Goal: Transaction & Acquisition: Purchase product/service

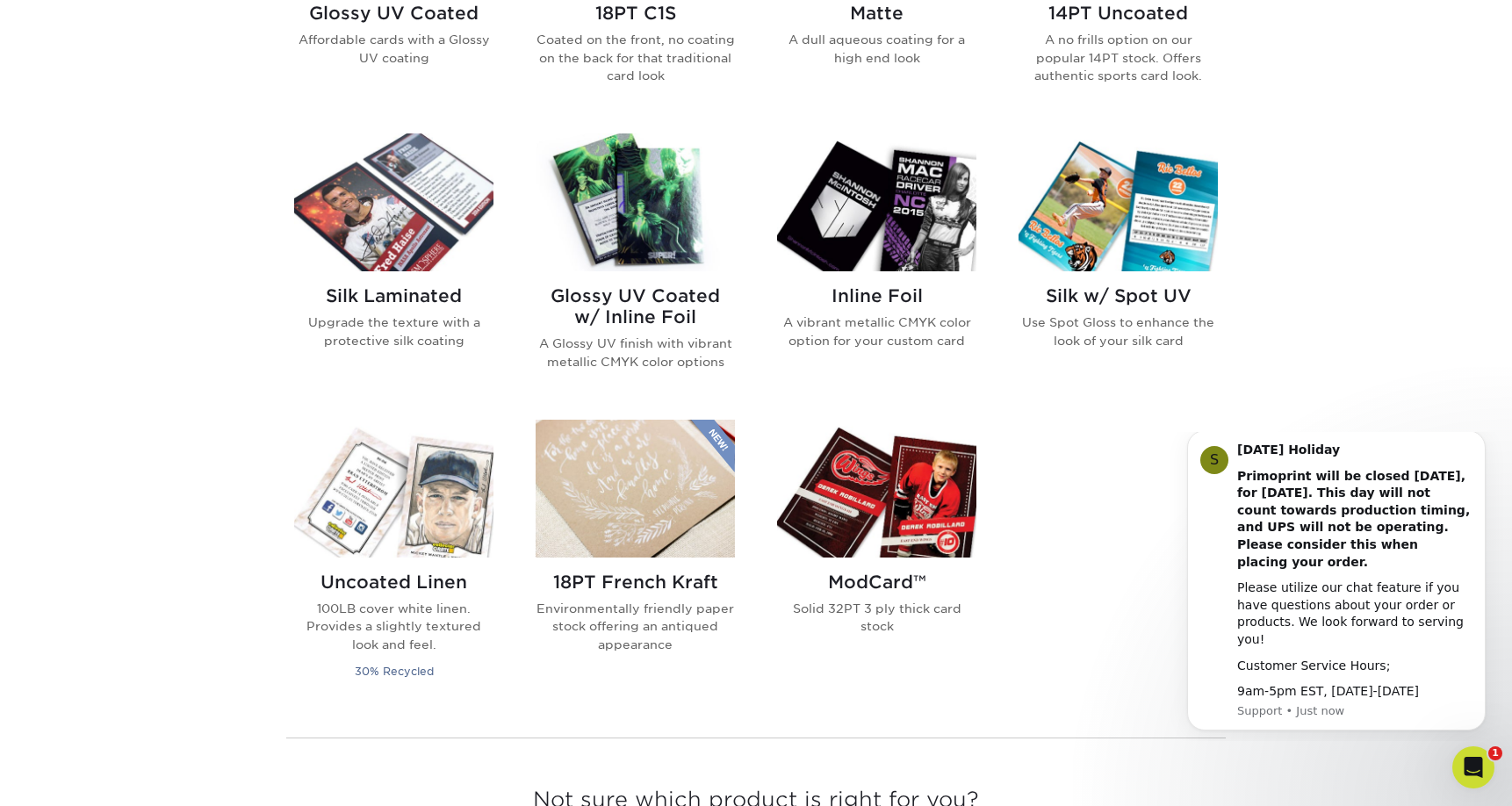
scroll to position [1042, 0]
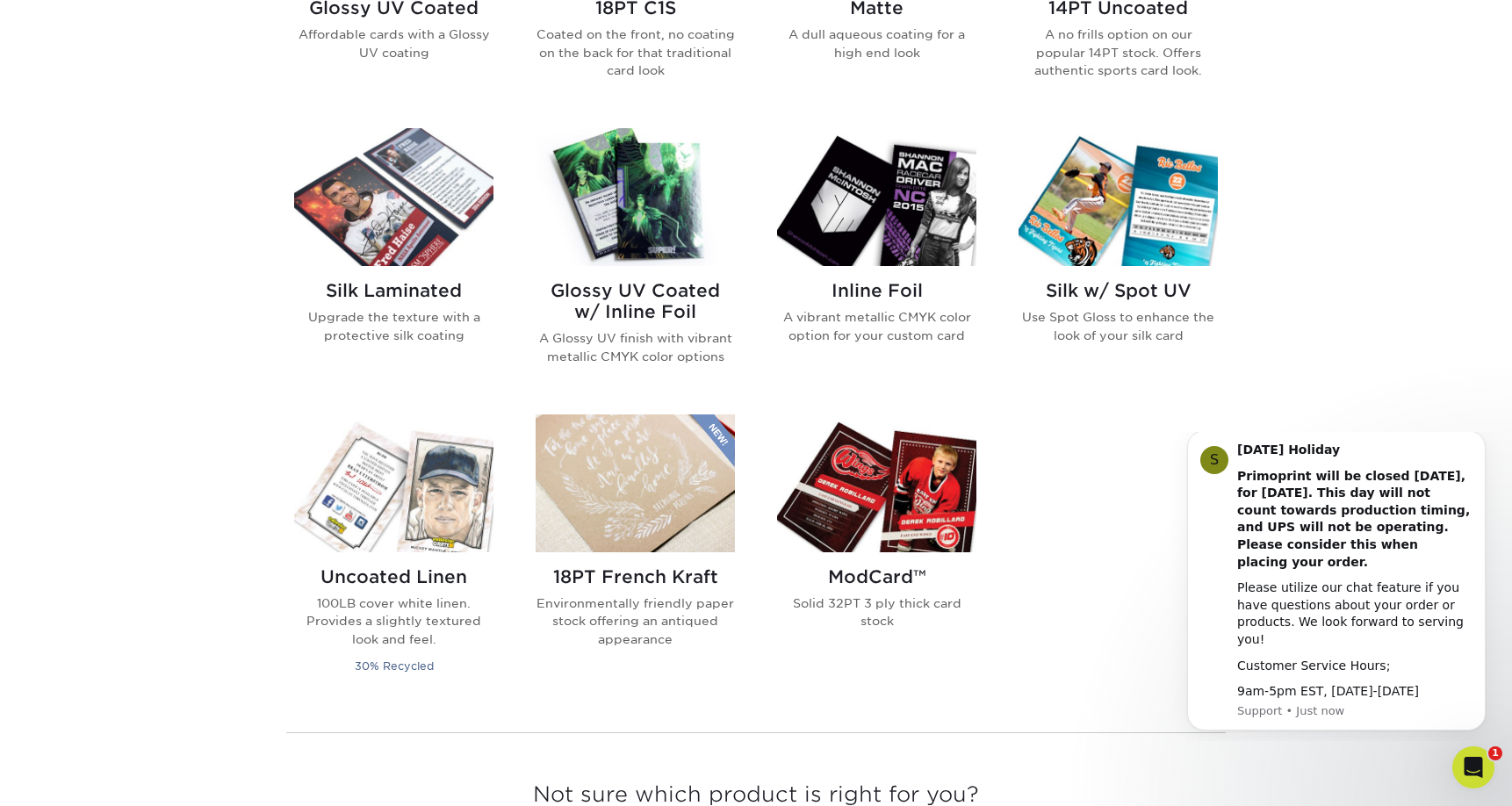
click at [890, 460] on img at bounding box center [877, 483] width 200 height 138
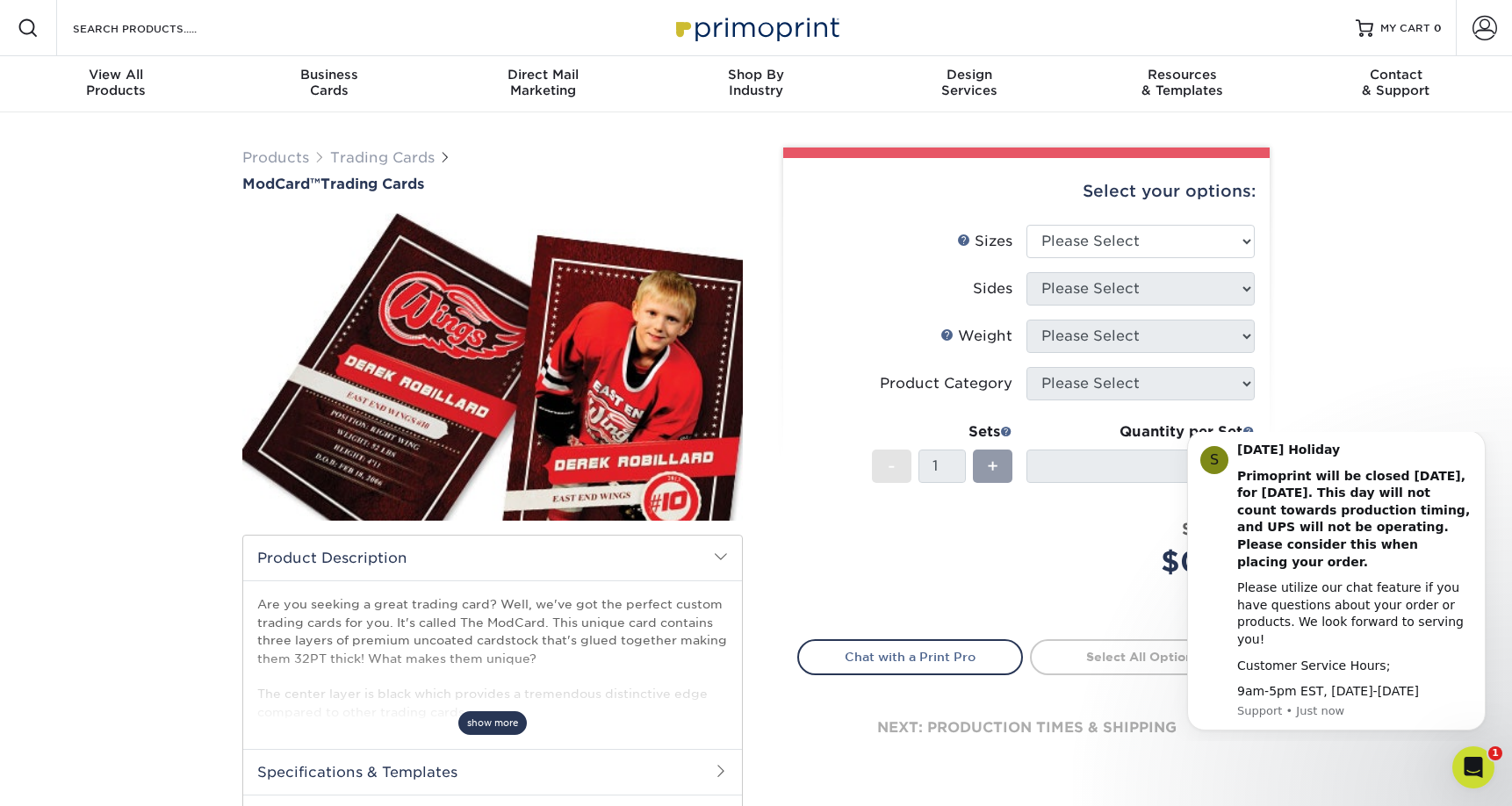
click at [516, 711] on span "show more" at bounding box center [492, 723] width 68 height 24
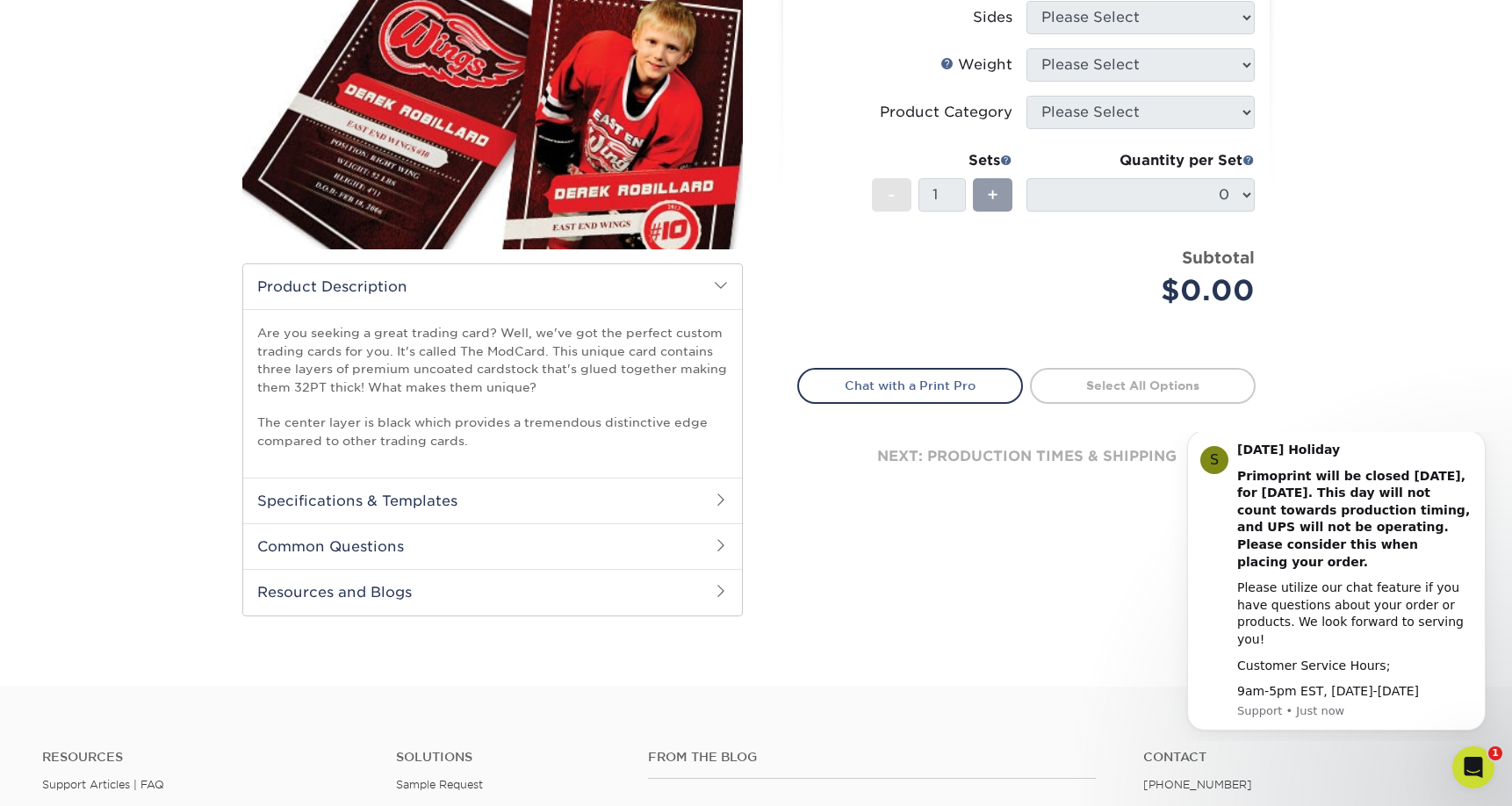
scroll to position [273, 0]
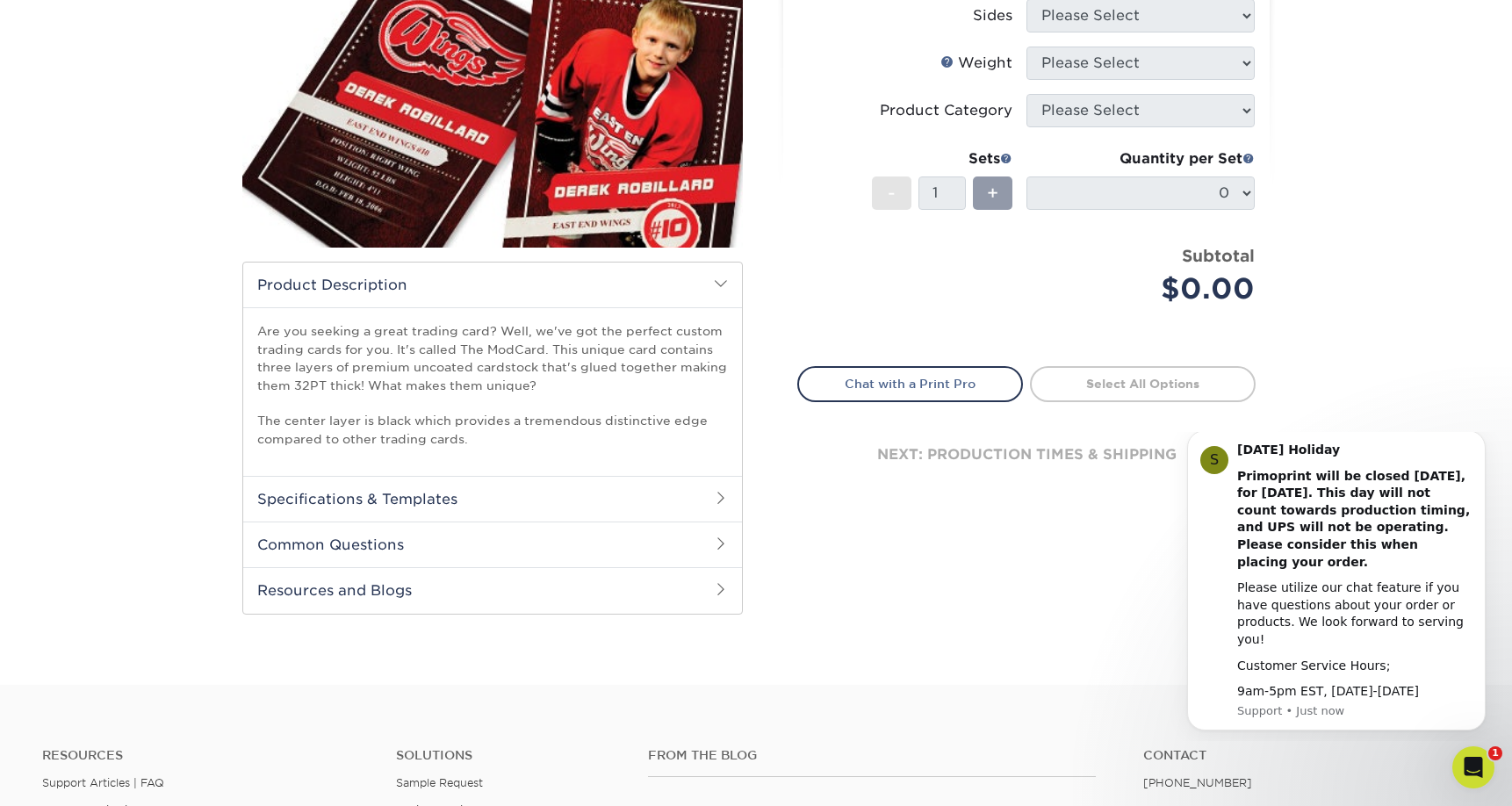
click at [547, 565] on h2 "Common Questions" at bounding box center [492, 544] width 498 height 46
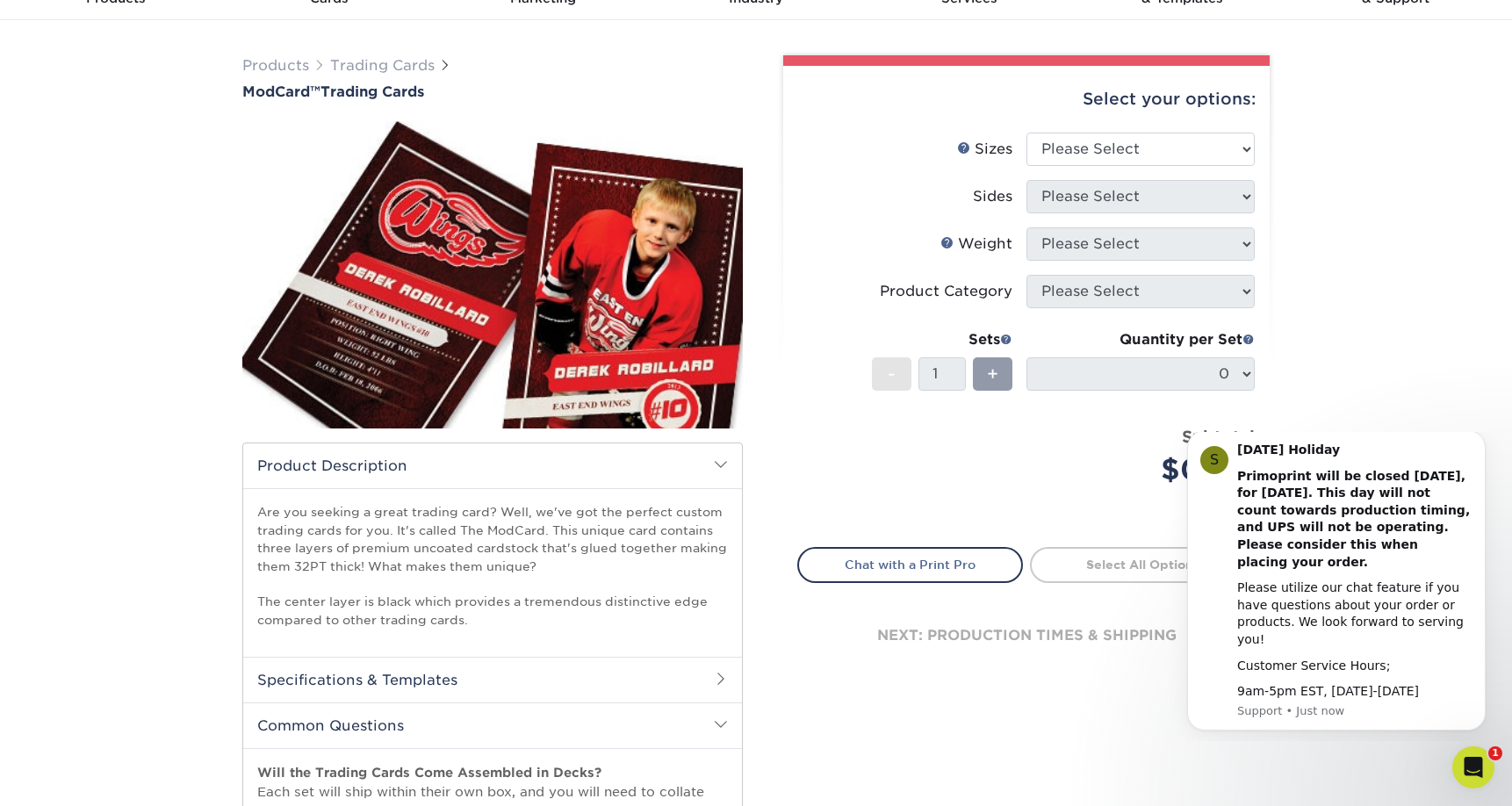
scroll to position [0, 0]
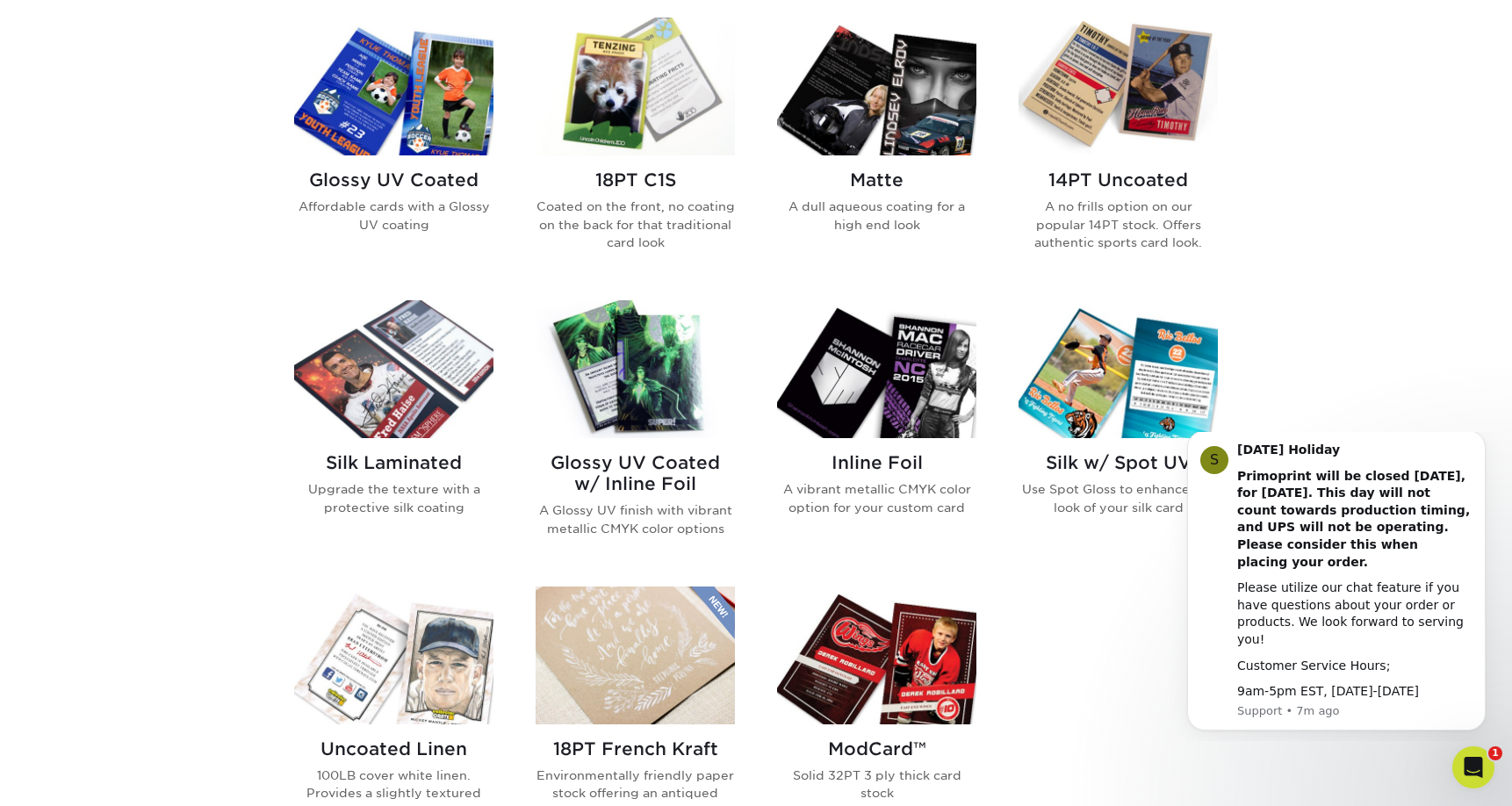
scroll to position [878, 0]
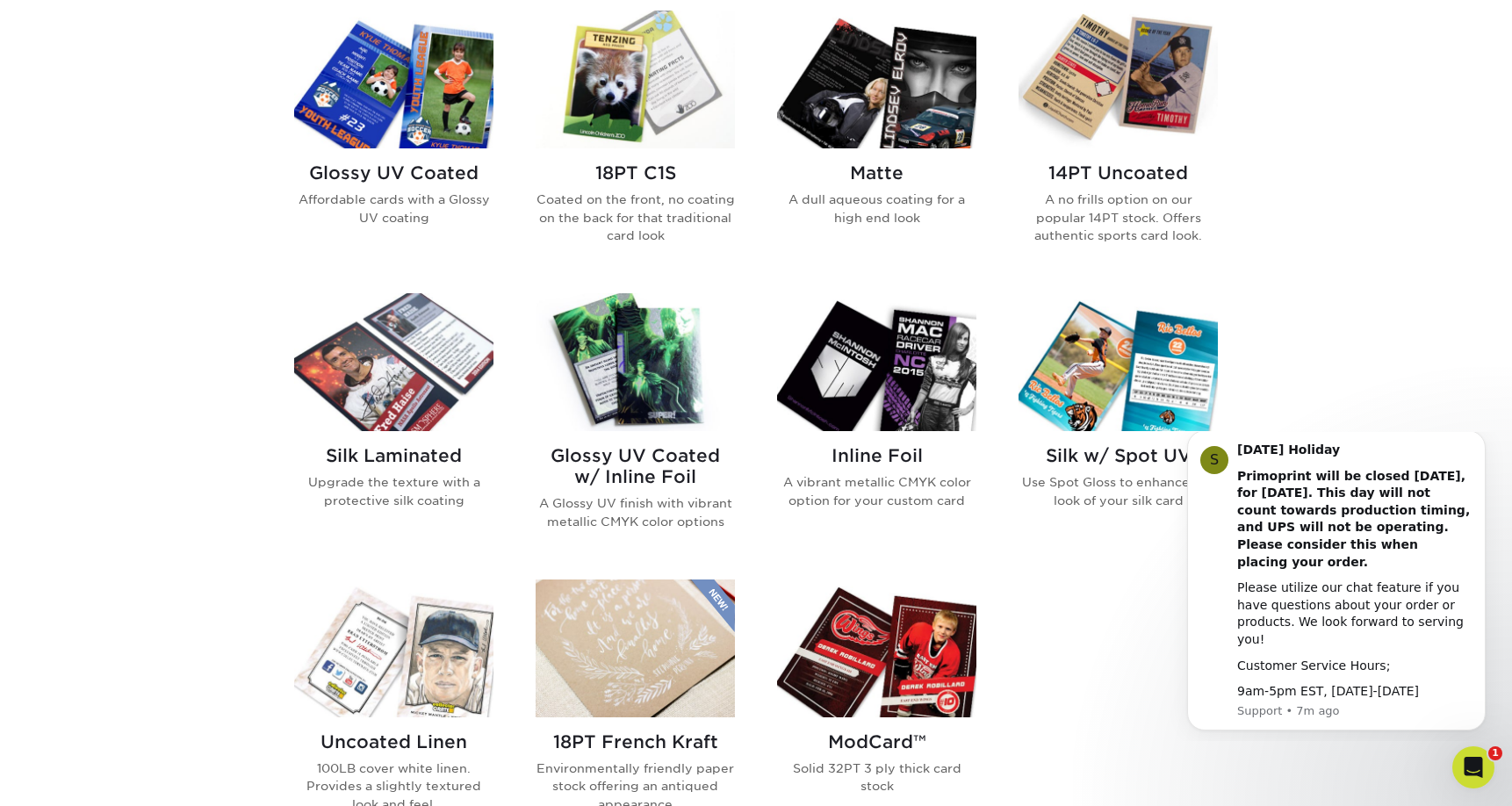
click at [1129, 120] on img at bounding box center [1118, 80] width 200 height 138
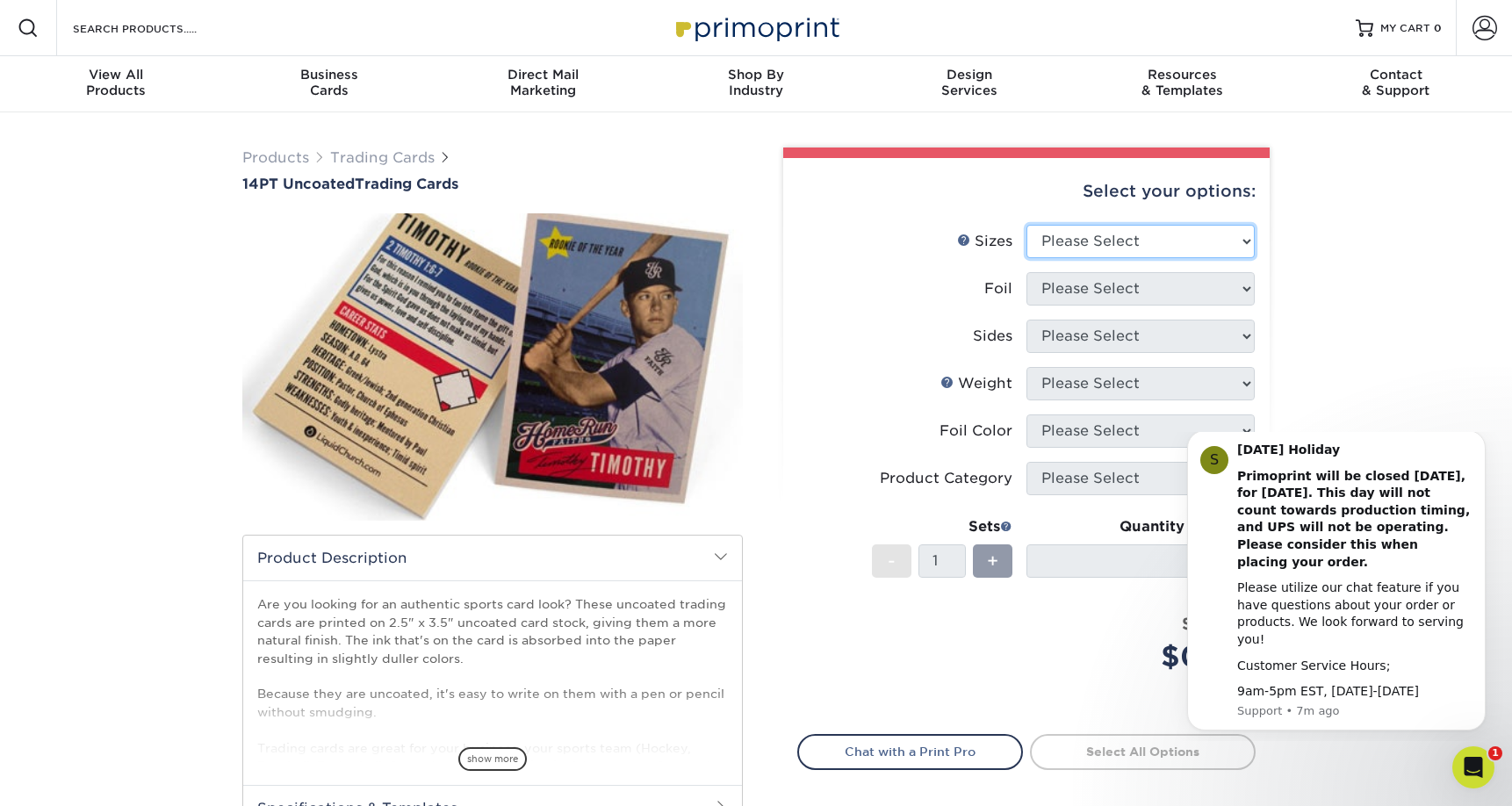
click at [1110, 255] on select "Please Select 2.5" x 3.5"" at bounding box center [1140, 241] width 228 height 34
select select "2.50x3.50"
click at [1026, 224] on select "Please Select 2.5" x 3.5"" at bounding box center [1140, 241] width 228 height 34
click at [1105, 290] on select "Please Select Yes No" at bounding box center [1140, 289] width 228 height 34
select select "0"
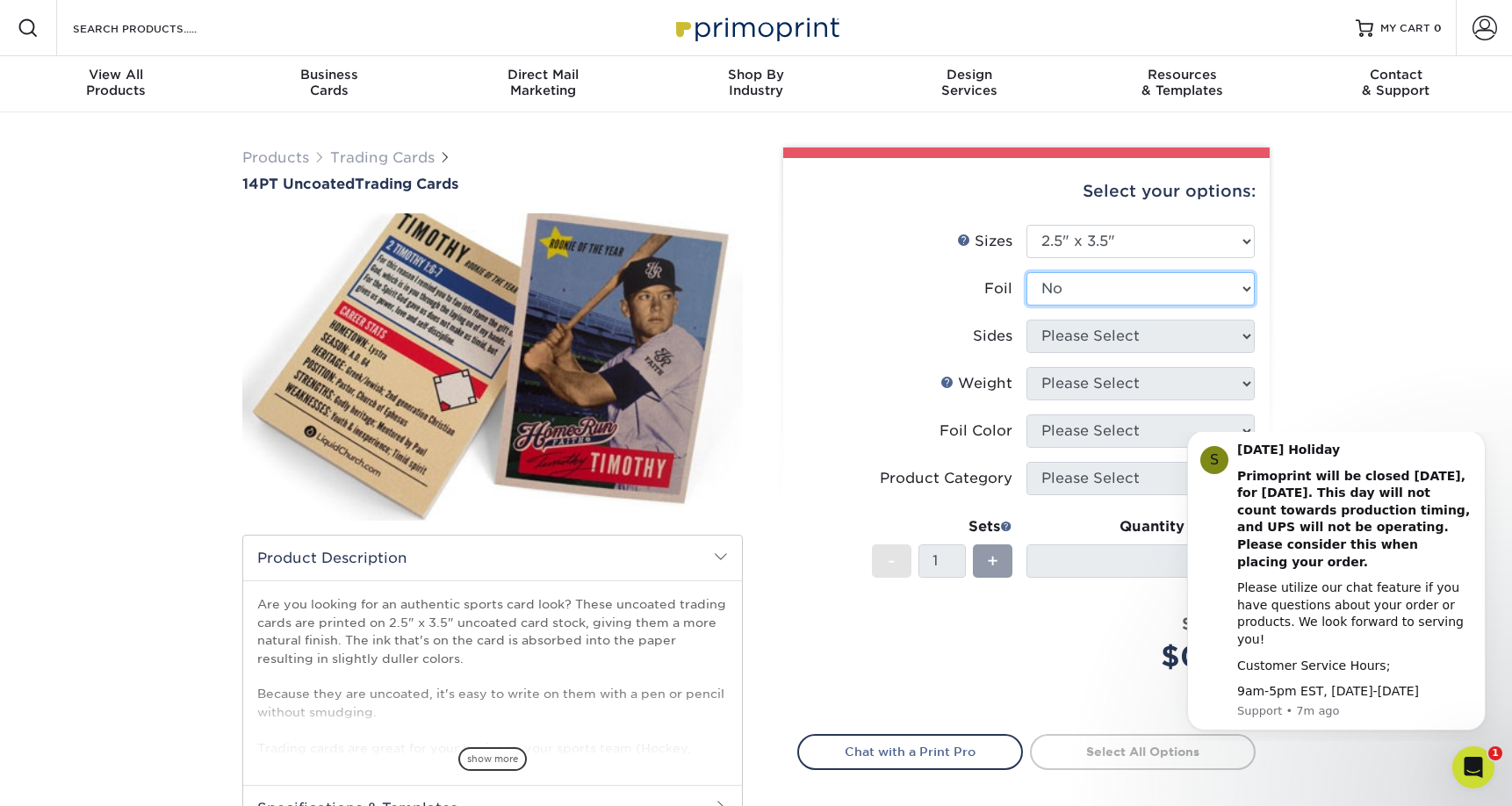
click at [1026, 272] on select "Please Select Yes No" at bounding box center [1140, 289] width 228 height 34
click at [1096, 331] on select "Please Select Print Both Sides Print Front Only" at bounding box center [1140, 337] width 228 height 34
select select "13abbda7-1d64-4f25-8bb2-c179b224825d"
click at [1026, 320] on select "Please Select Print Both Sides Print Front Only" at bounding box center [1140, 337] width 228 height 34
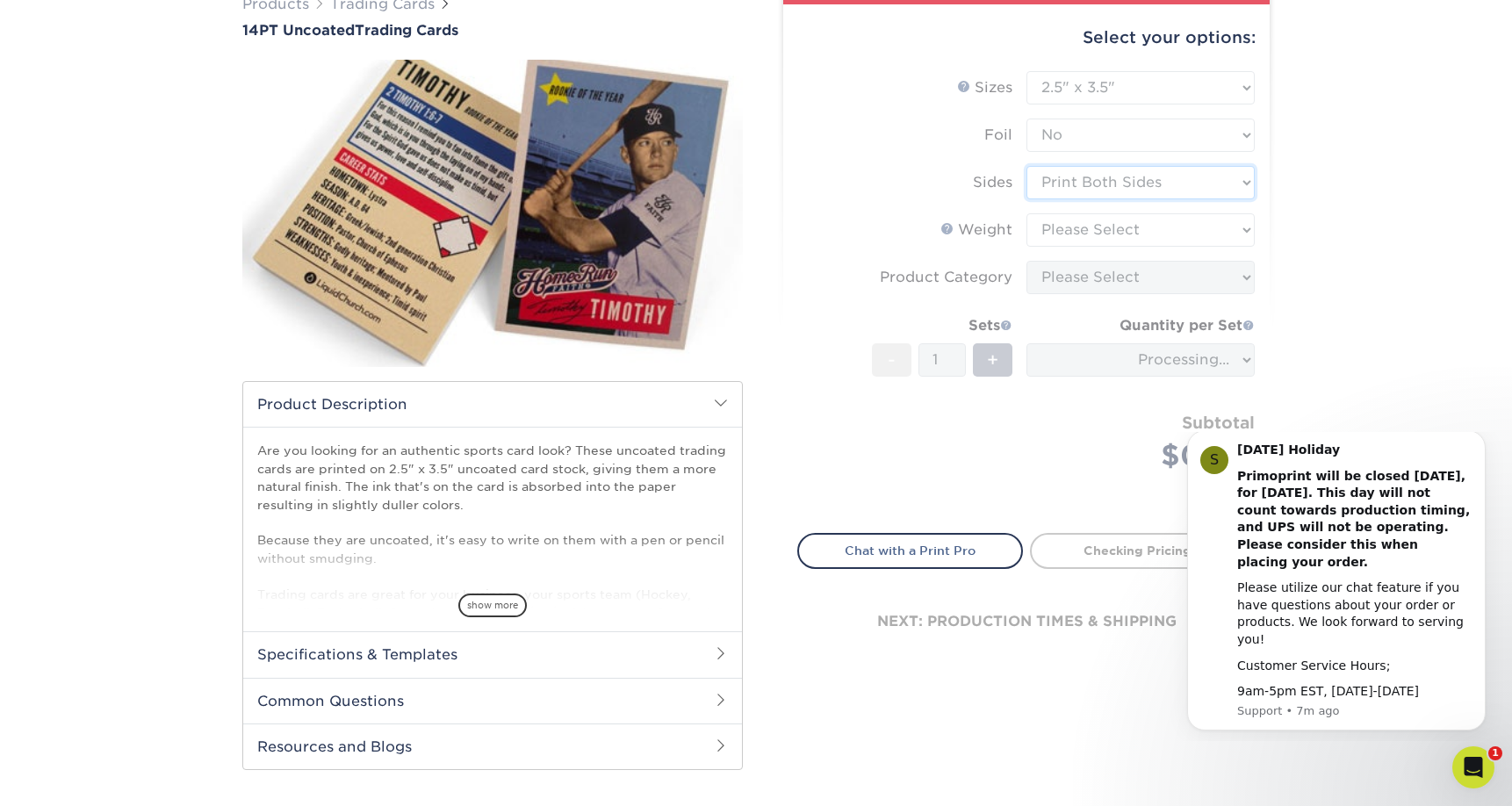
scroll to position [156, 0]
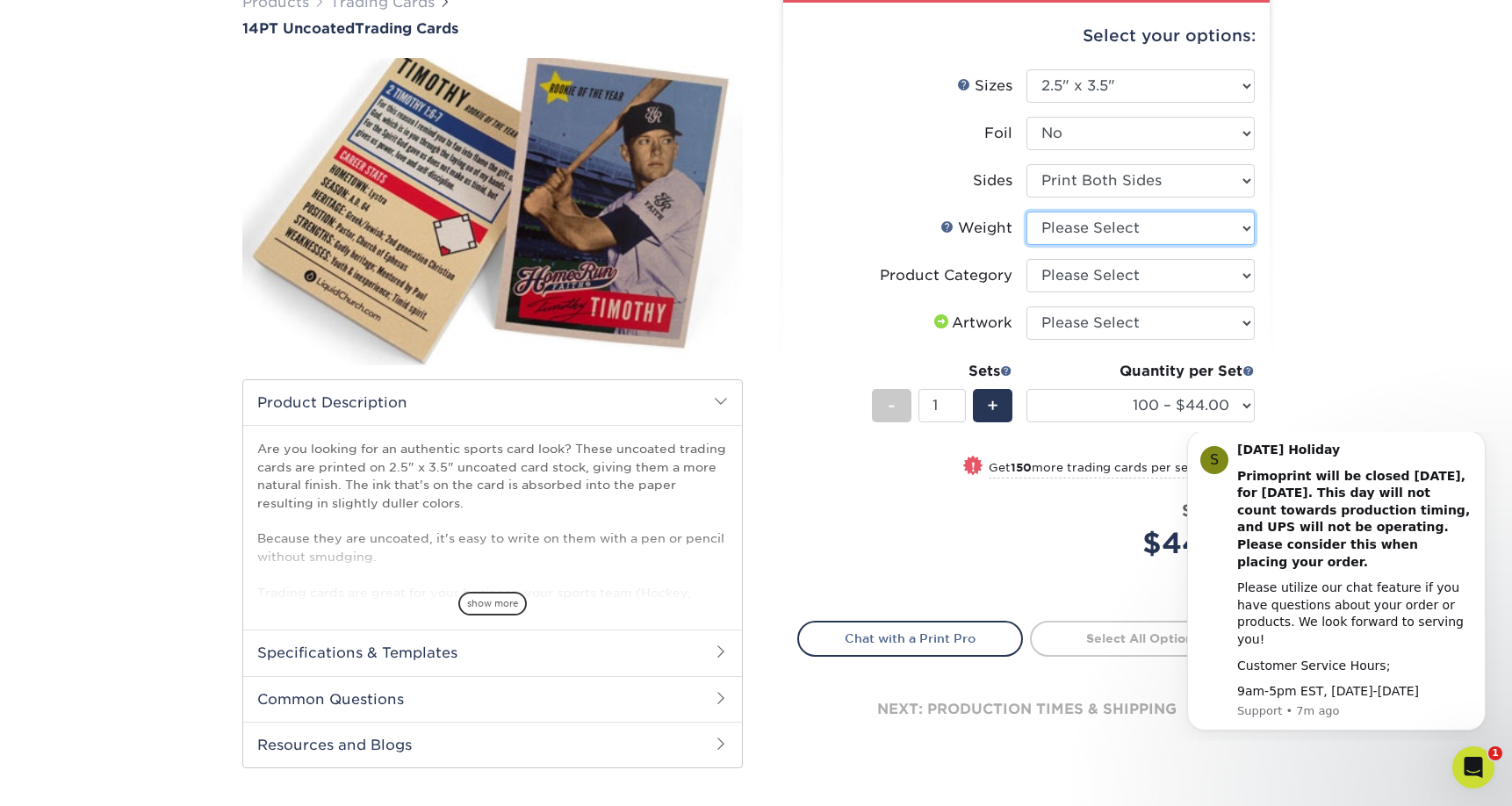
click at [1141, 232] on select "Please Select 14PT Uncoated" at bounding box center [1140, 228] width 228 height 34
select select "14PT Uncoated"
click at [1026, 211] on select "Please Select 14PT Uncoated" at bounding box center [1140, 228] width 228 height 34
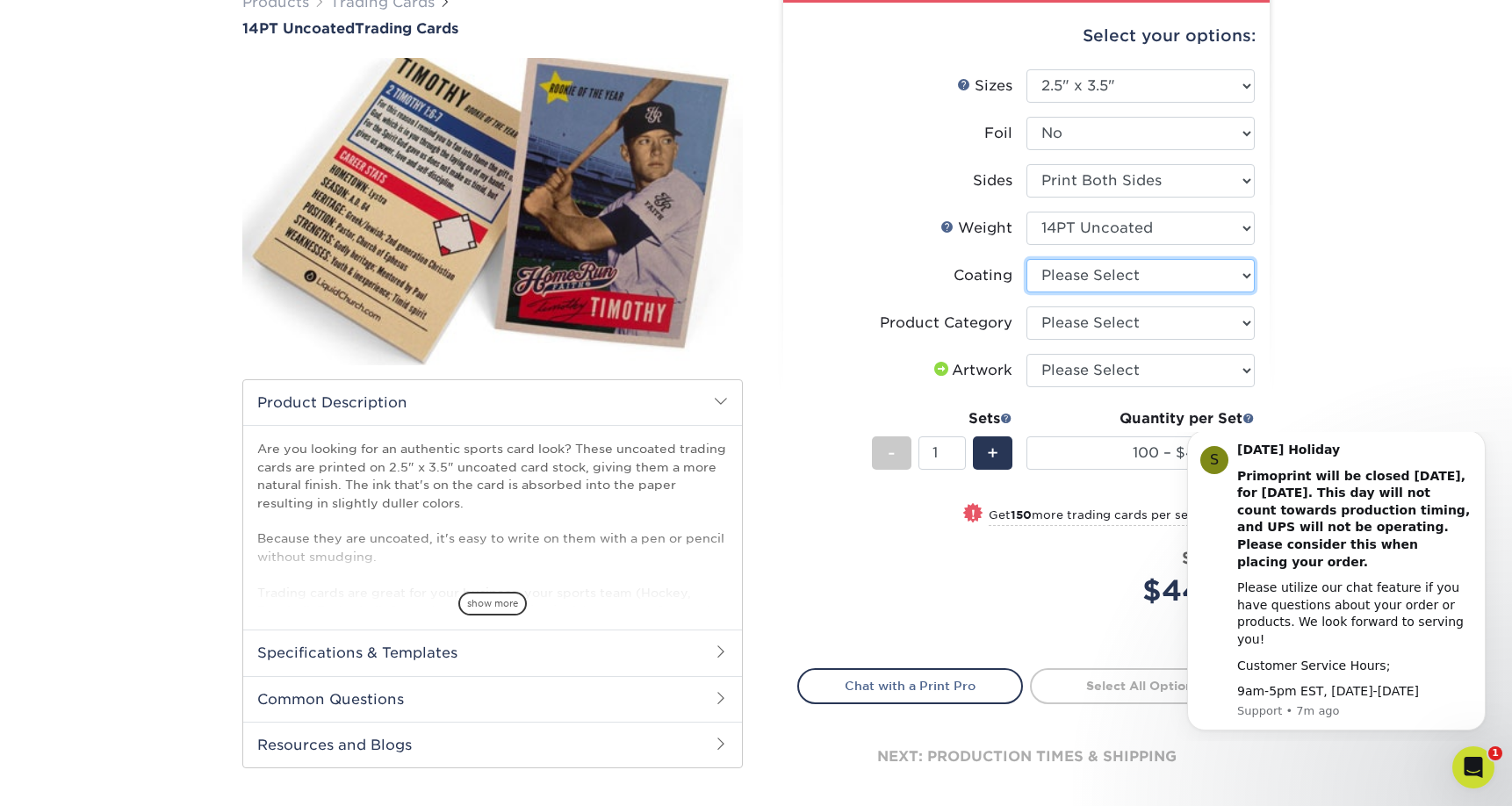
click at [1139, 288] on select at bounding box center [1140, 276] width 228 height 34
select select "3e7618de-abca-4bda-9f97-8b9129e913d8"
click at [1026, 259] on select at bounding box center [1140, 276] width 228 height 34
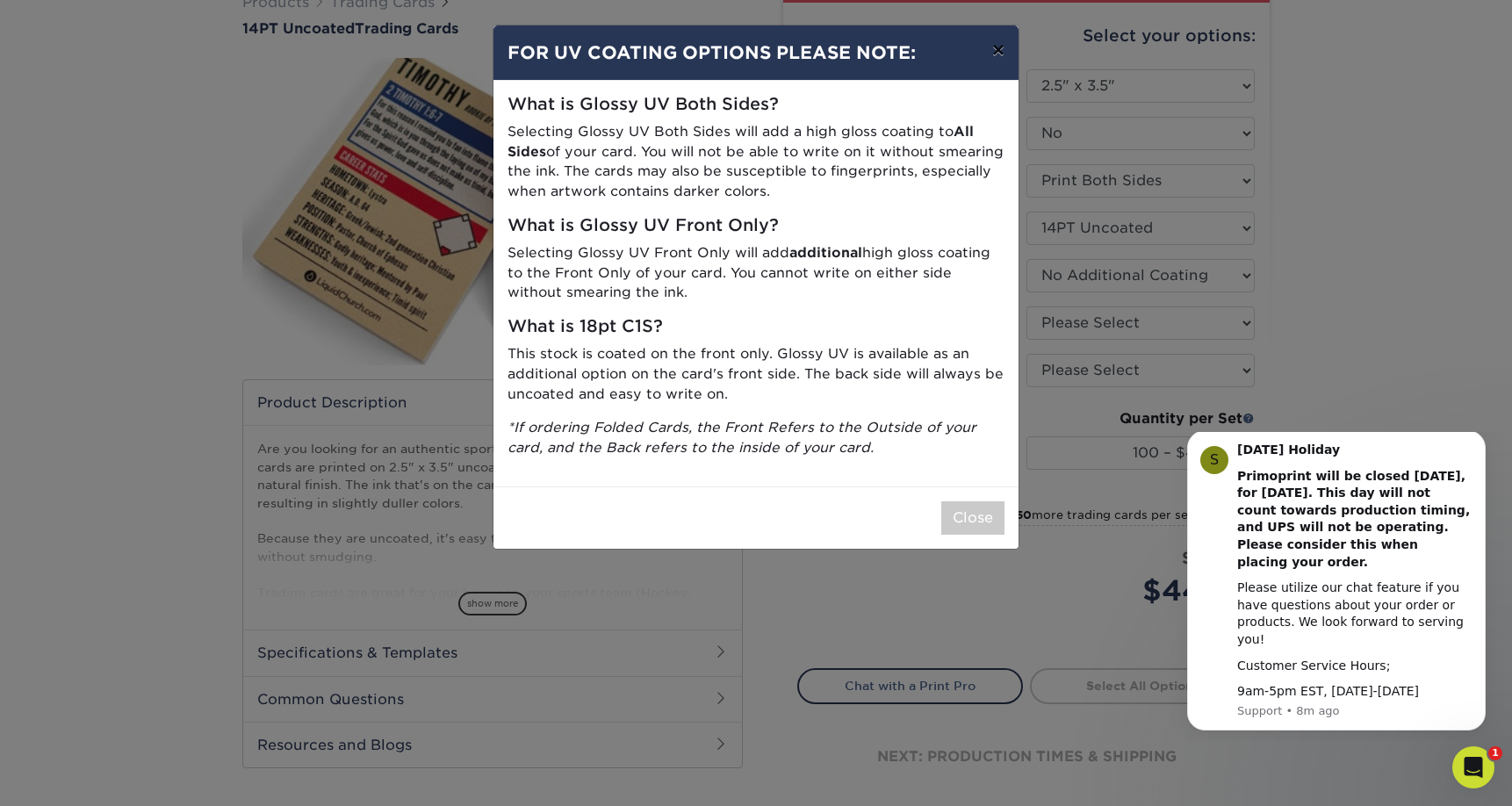
click at [1004, 50] on button "×" at bounding box center [999, 50] width 41 height 49
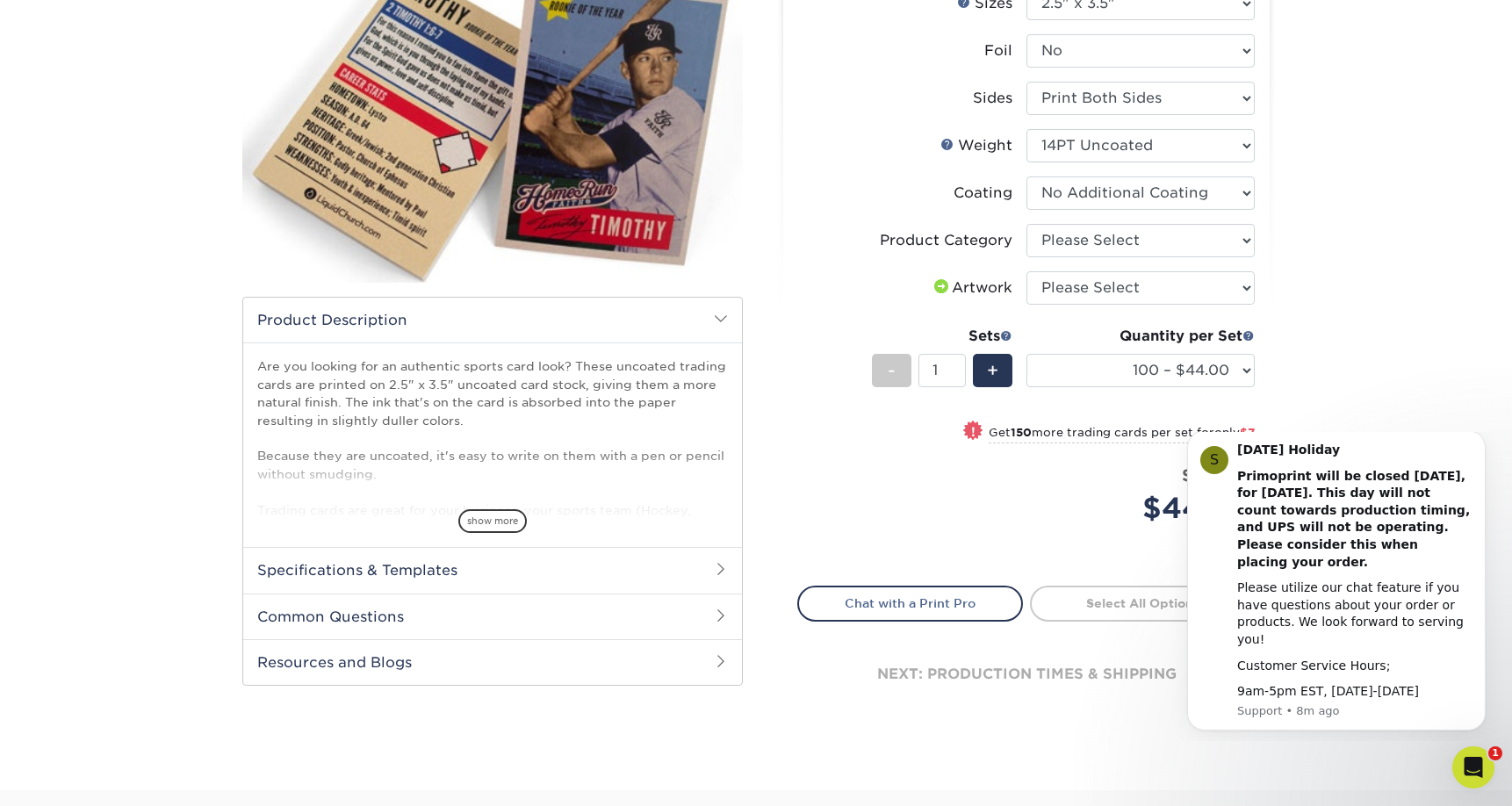
scroll to position [240, 0]
click at [1136, 247] on select "Please Select Trading Cards" at bounding box center [1140, 239] width 228 height 34
select select "c2f9bce9-36c2-409d-b101-c29d9d031e18"
click at [1026, 222] on select "Please Select Trading Cards" at bounding box center [1140, 239] width 228 height 34
click at [1147, 290] on select "Please Select I will upload files I need a design - $100" at bounding box center [1140, 286] width 228 height 34
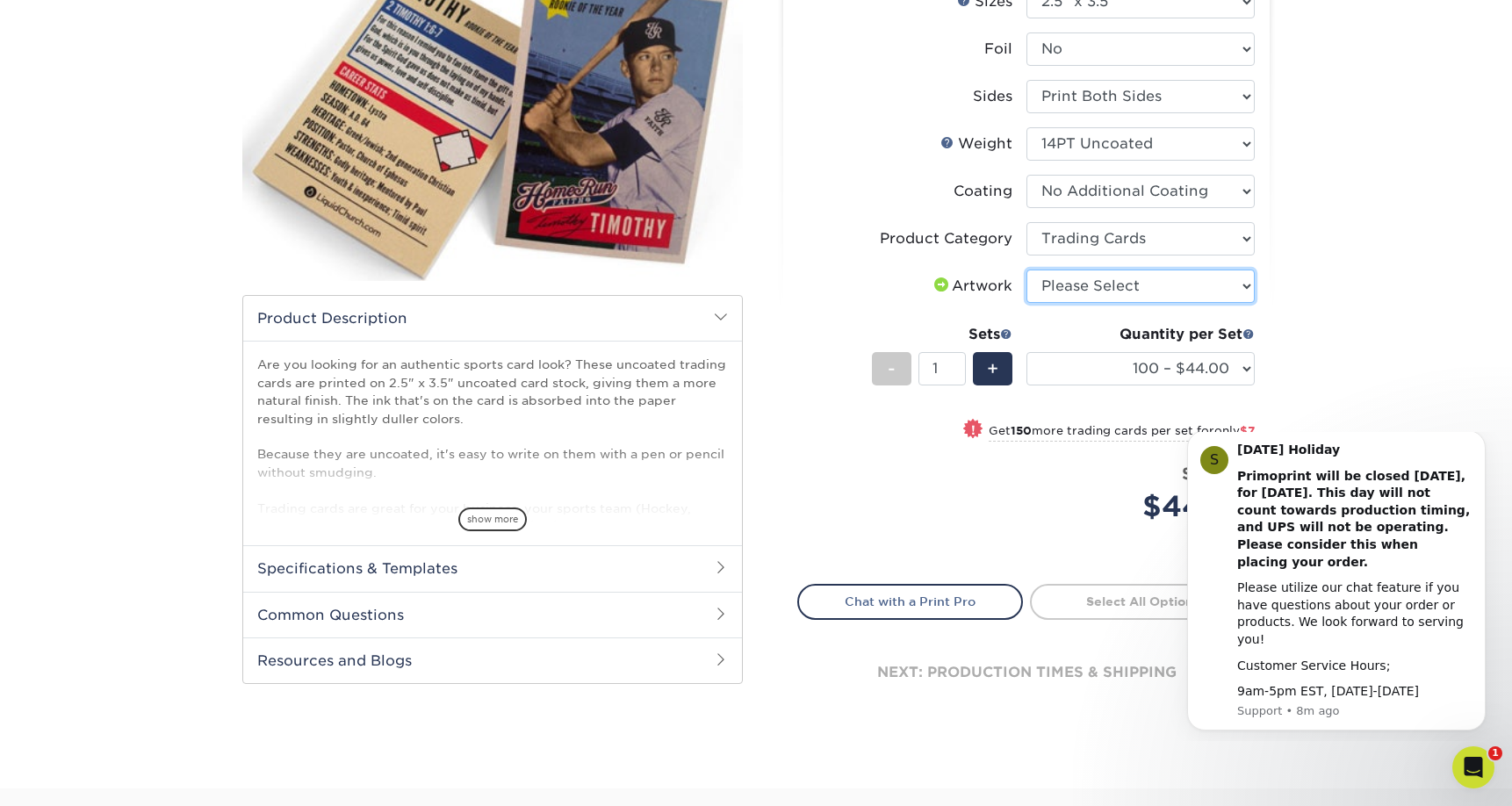
select select "upload"
click at [1026, 270] on select "Please Select I will upload files I need a design - $100" at bounding box center [1140, 286] width 228 height 34
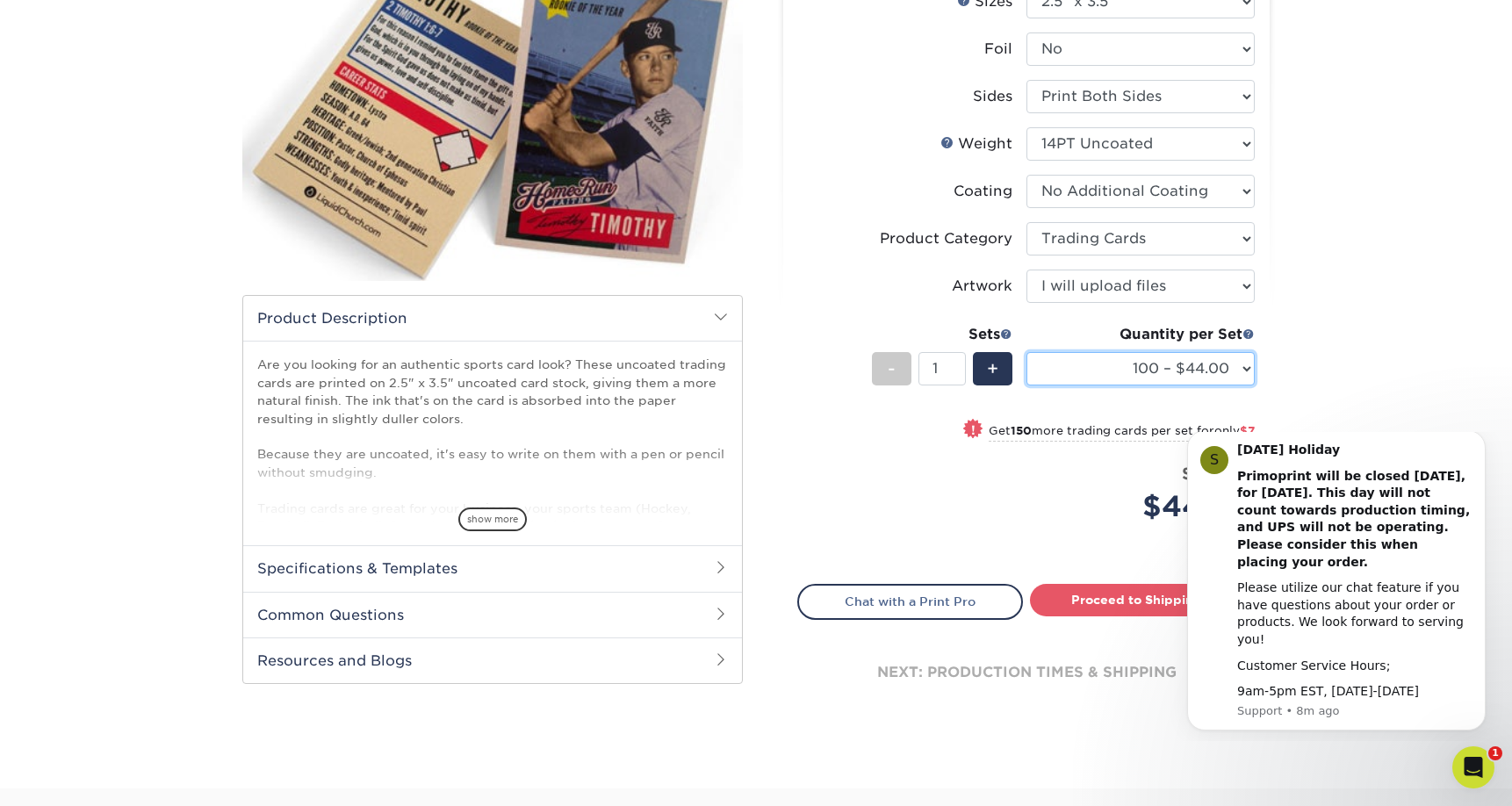
click at [1153, 354] on select "100 – $44.00 250 – $51.00 500 – $54.00 1000 – $78.00 2500 – $148.00 5000 – $198…" at bounding box center [1140, 369] width 228 height 34
click at [496, 513] on span "show more" at bounding box center [492, 519] width 68 height 24
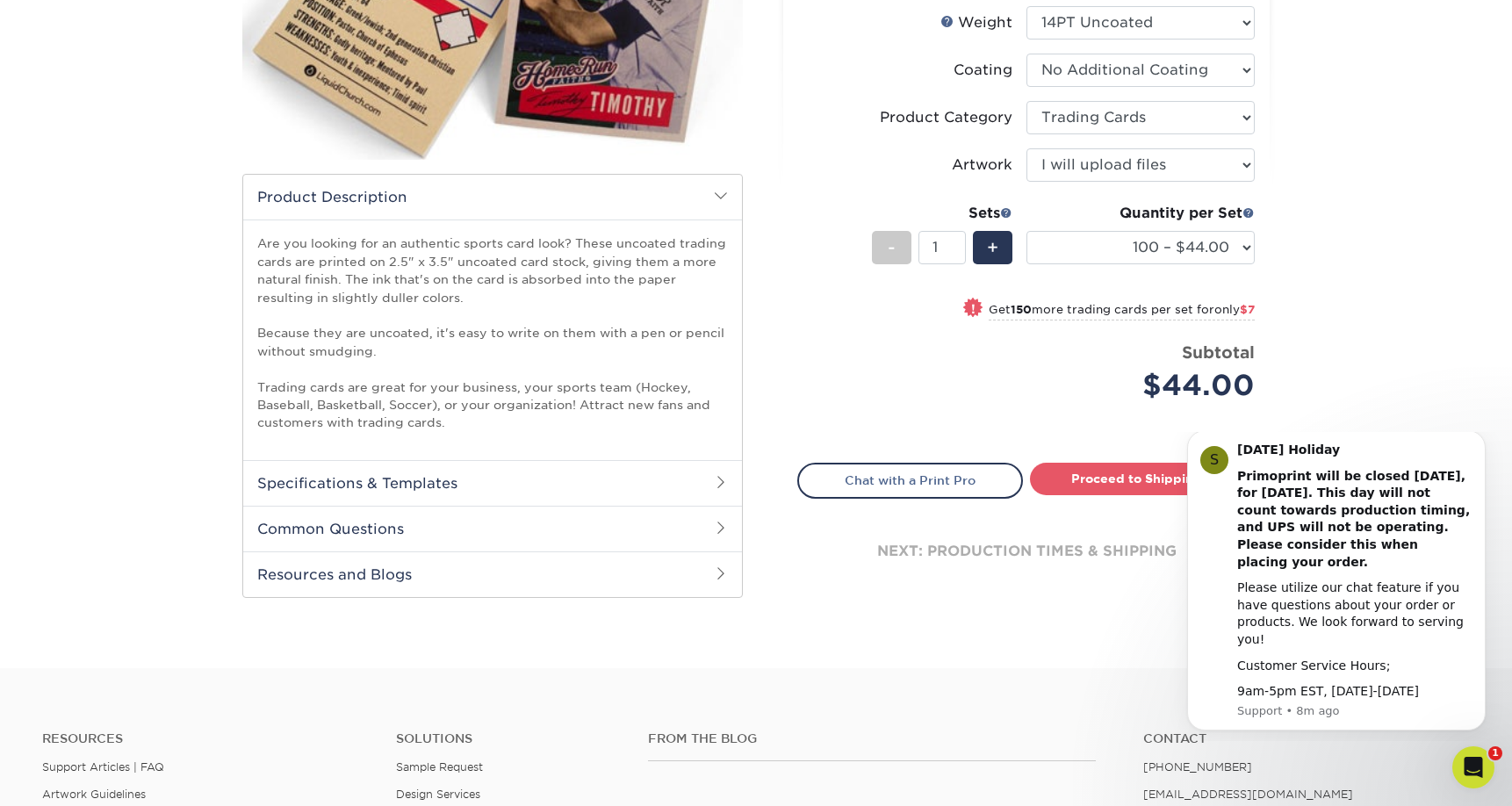
scroll to position [364, 0]
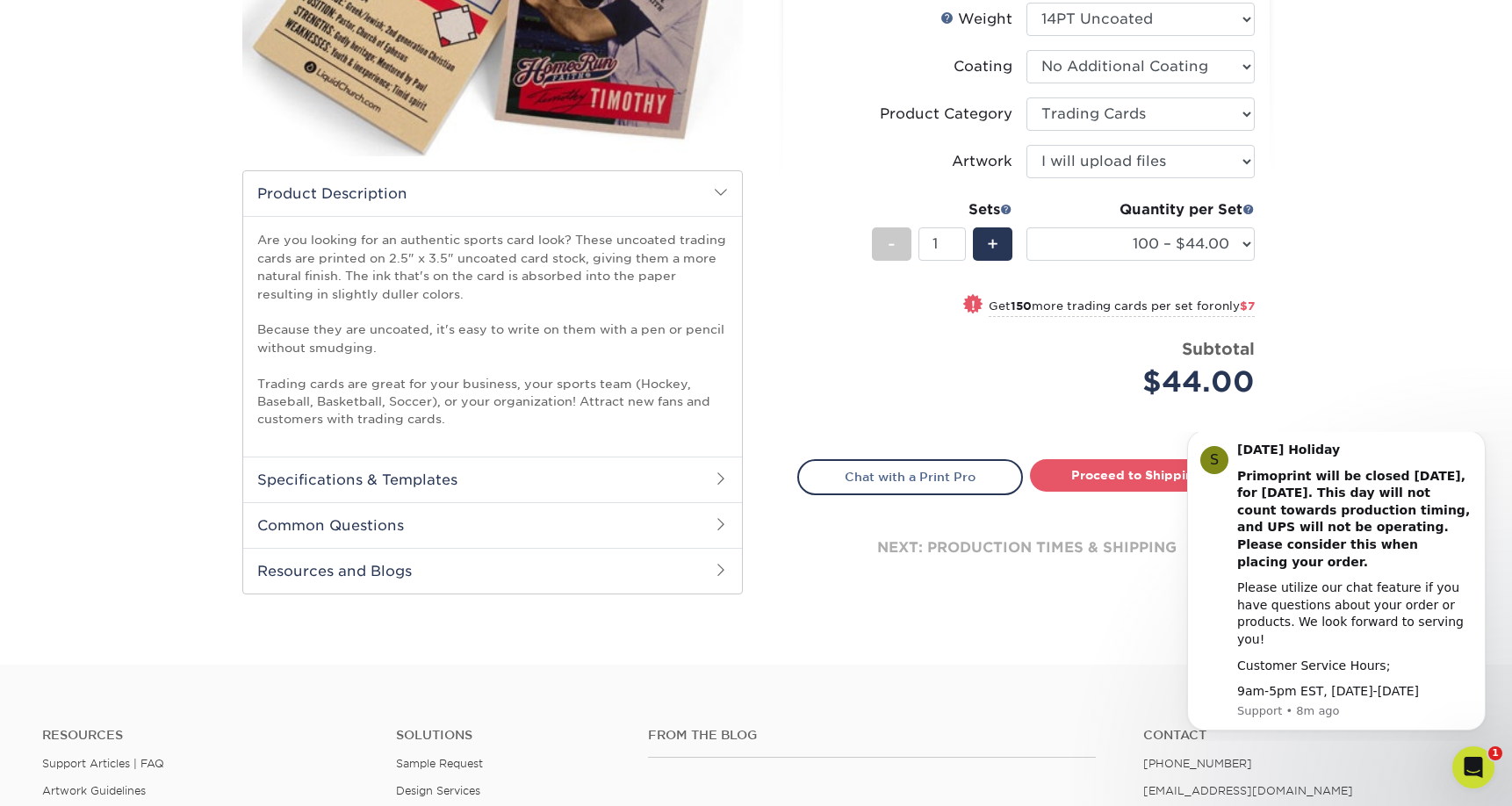
click at [660, 481] on h2 "Specifications & Templates" at bounding box center [492, 480] width 498 height 46
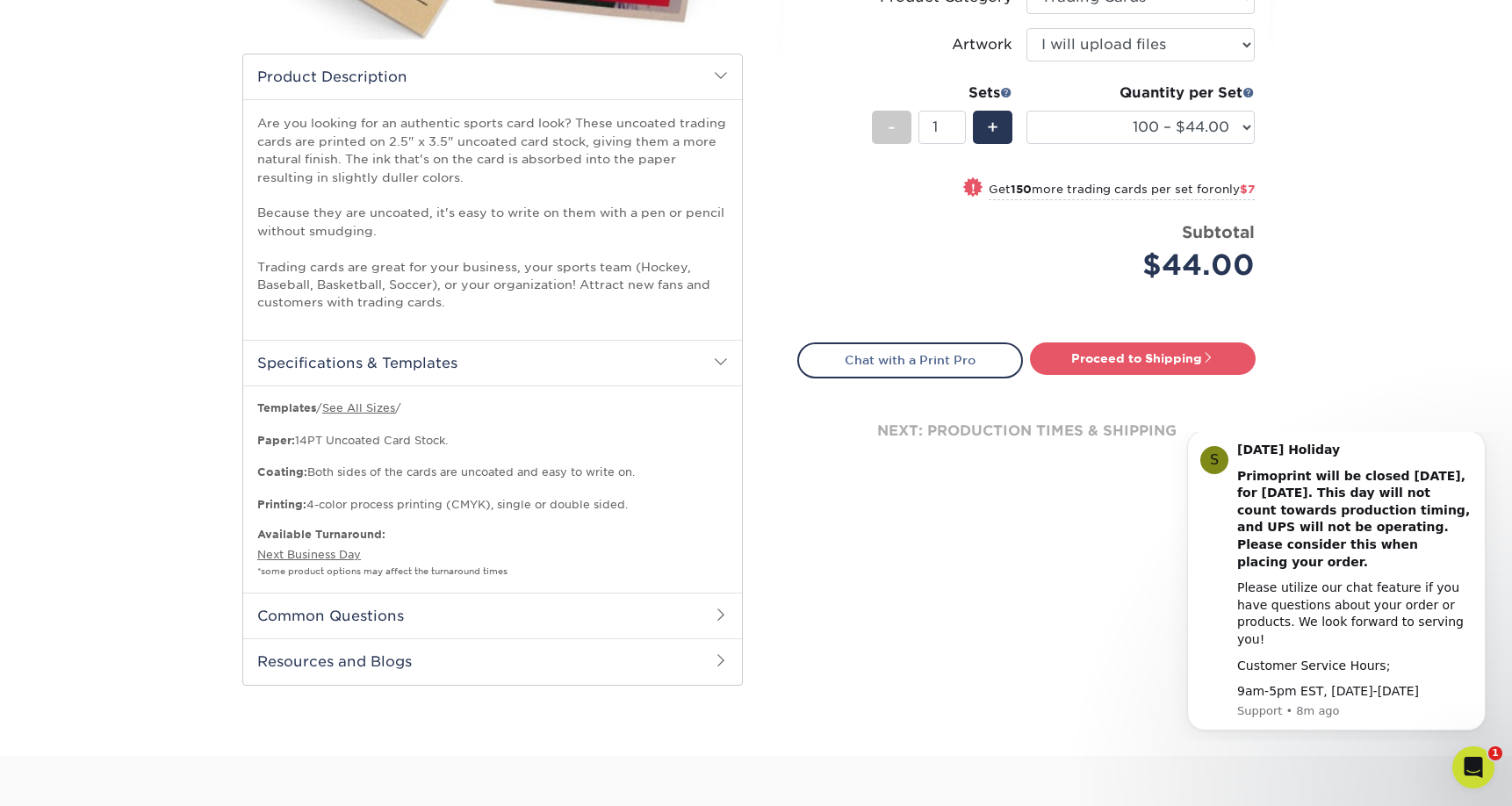
scroll to position [483, 0]
click at [598, 588] on div "Templates / See All Sizes / Paper: 14PT Uncoated Card Stock. Coating: Both side…" at bounding box center [492, 487] width 498 height 207
click at [598, 616] on h2 "Common Questions" at bounding box center [492, 614] width 498 height 46
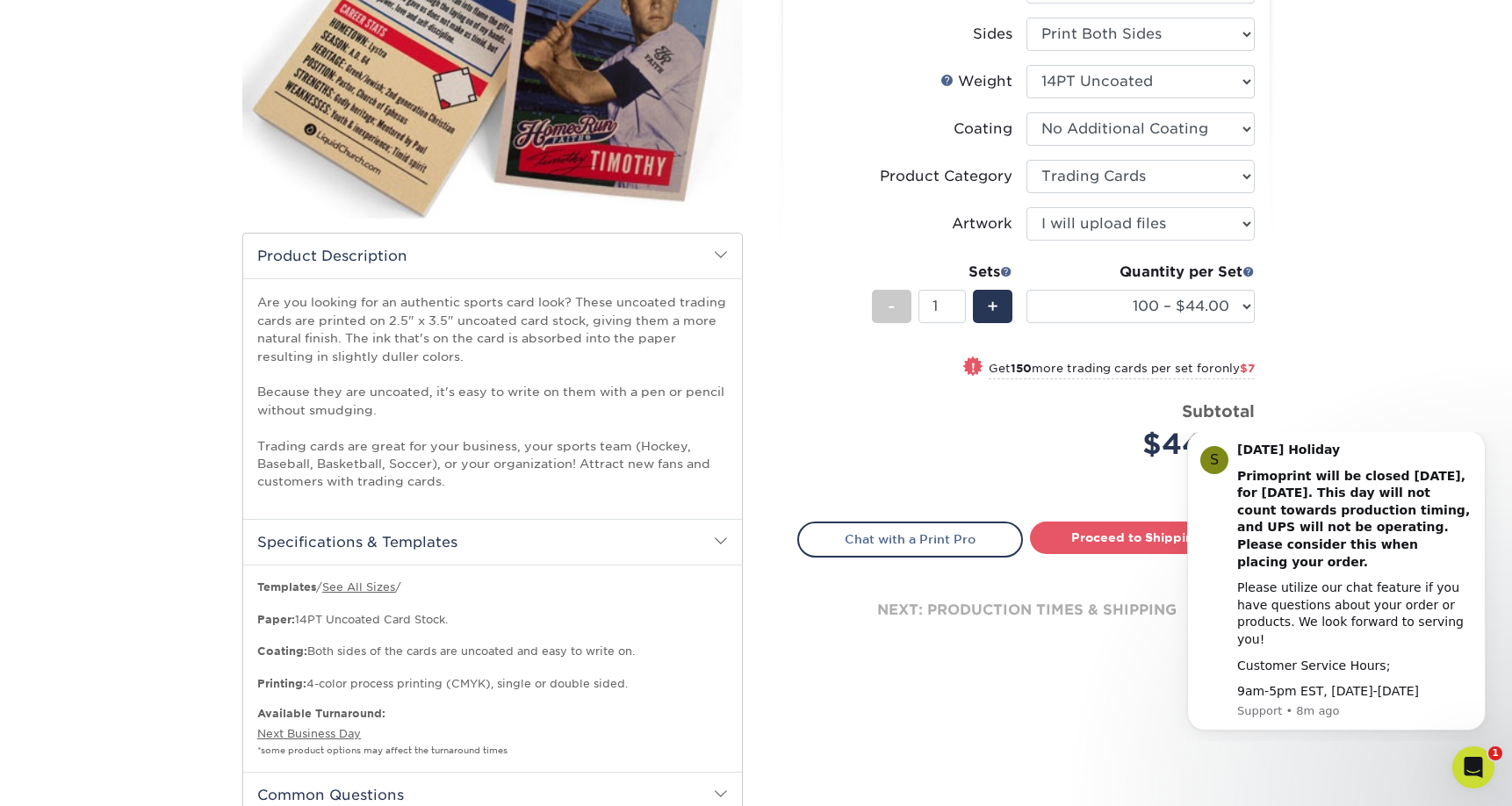
scroll to position [325, 0]
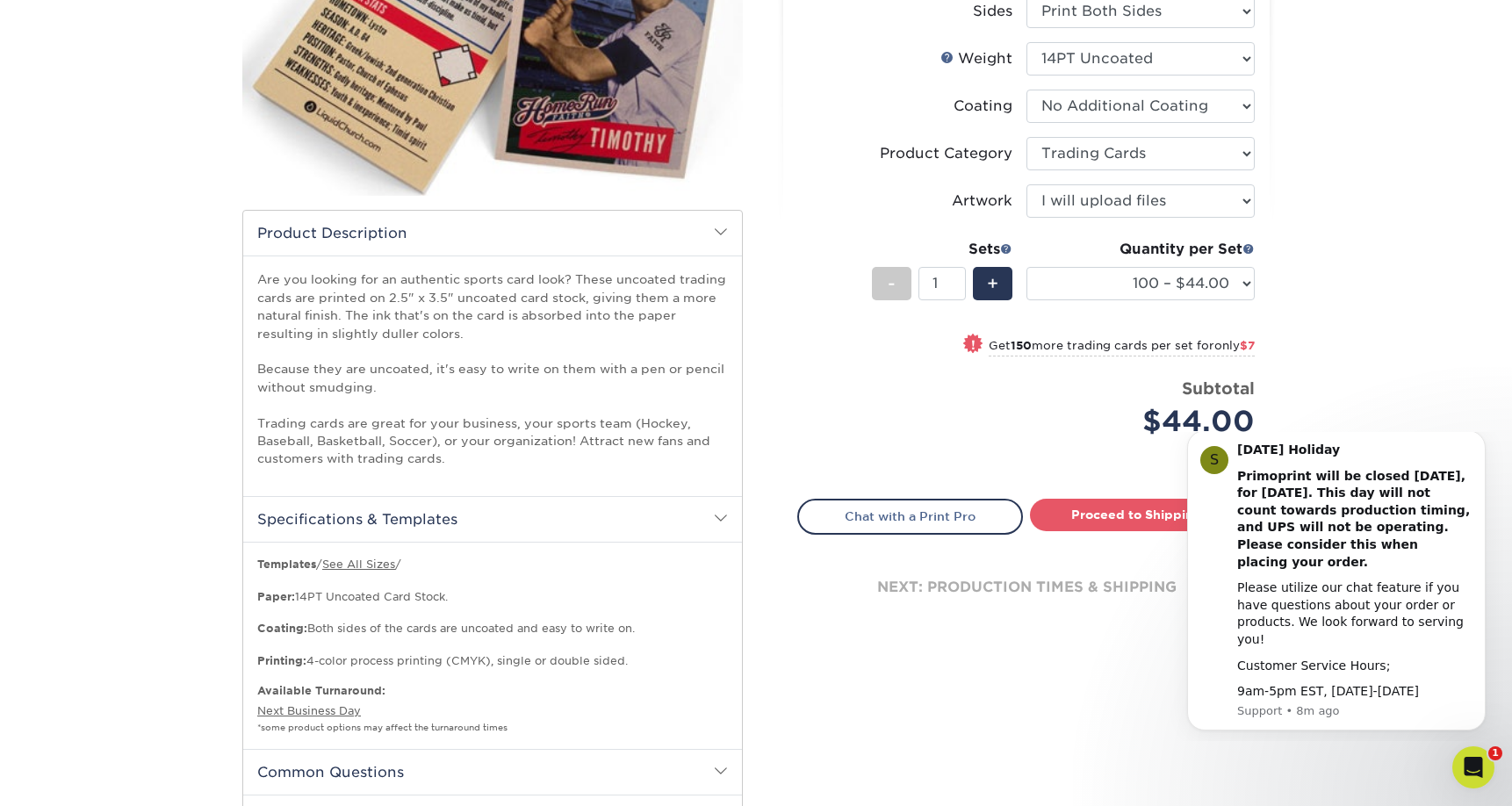
click at [1115, 308] on div "Quantity per Set 100 – $44.00 250 – $51.00 500 – $54.00 1000 – $78.00 2500 – $1…" at bounding box center [1140, 279] width 228 height 81
click at [1108, 283] on select "100 – $44.00 250 – $51.00 500 – $54.00 1000 – $78.00 2500 – $148.00 5000 – $198…" at bounding box center [1140, 284] width 228 height 34
click at [1026, 267] on select "100 – $44.00 250 – $51.00 500 – $54.00 1000 – $78.00 2500 – $148.00 5000 – $198…" at bounding box center [1140, 284] width 228 height 34
